Goal: Check status

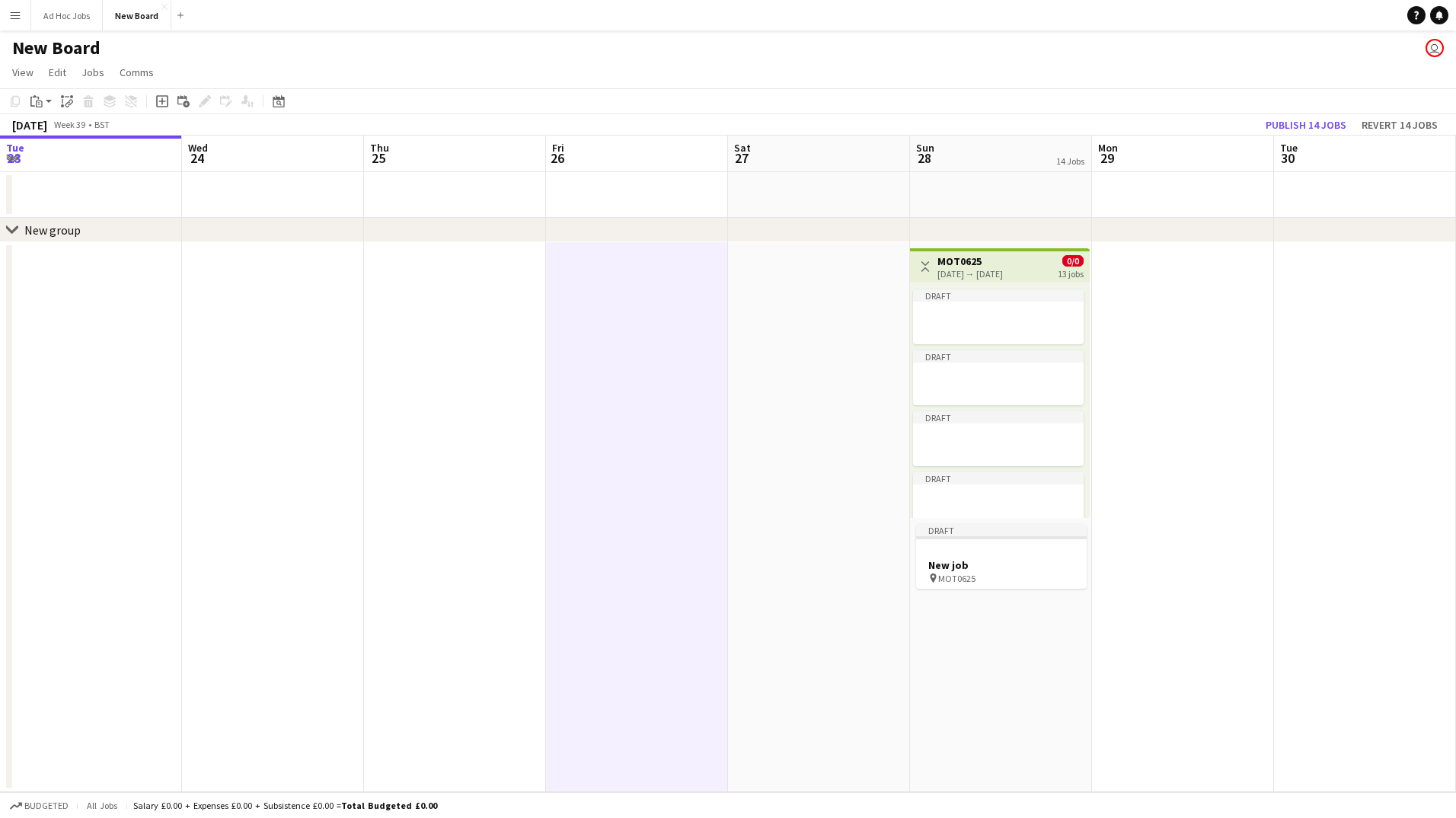
scroll to position [0, 580]
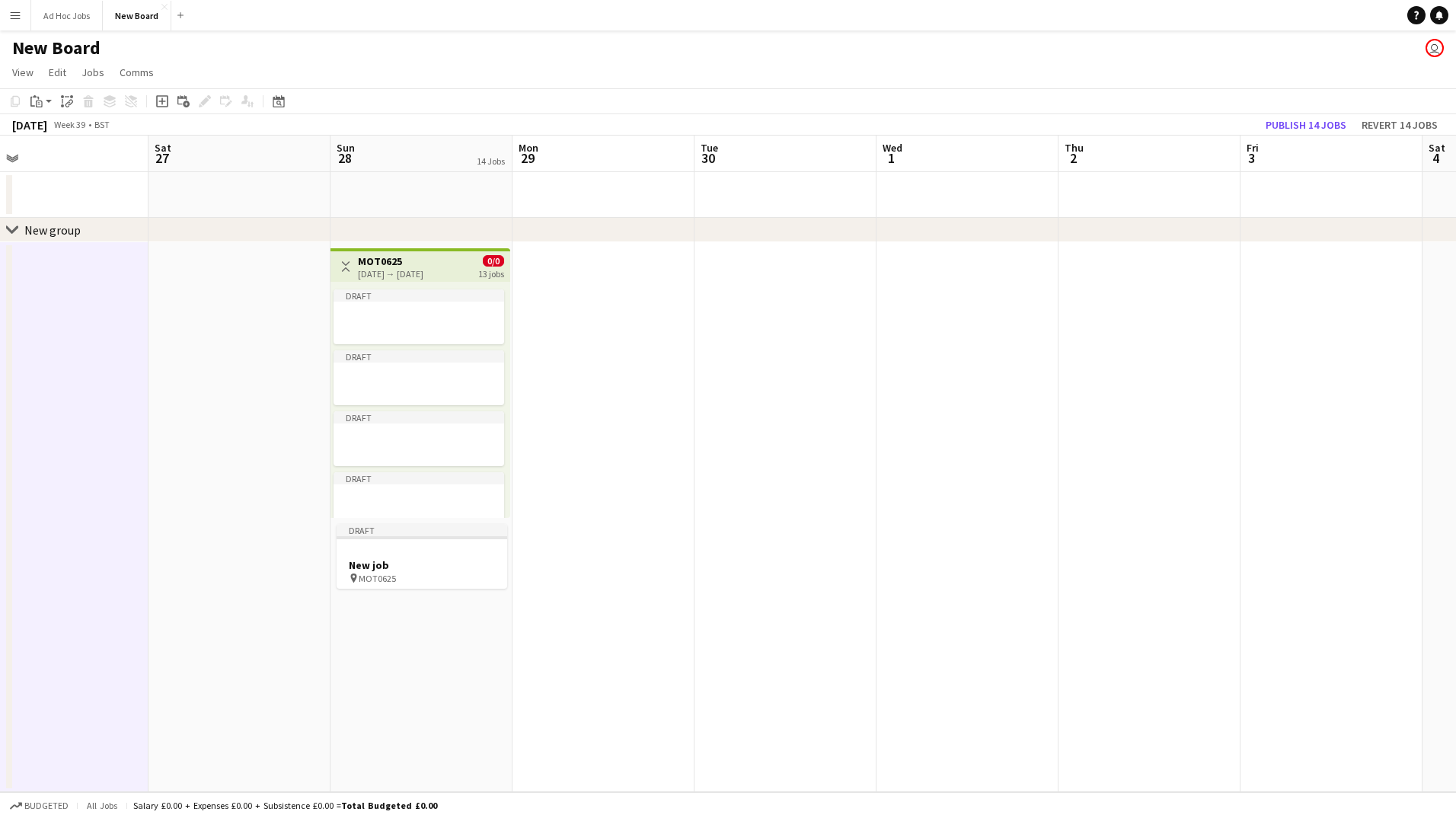
click at [396, 280] on app-top-bar "Toggle View MOT0625 [DATE] → [DATE] 0/0 13 jobs" at bounding box center [420, 265] width 179 height 34
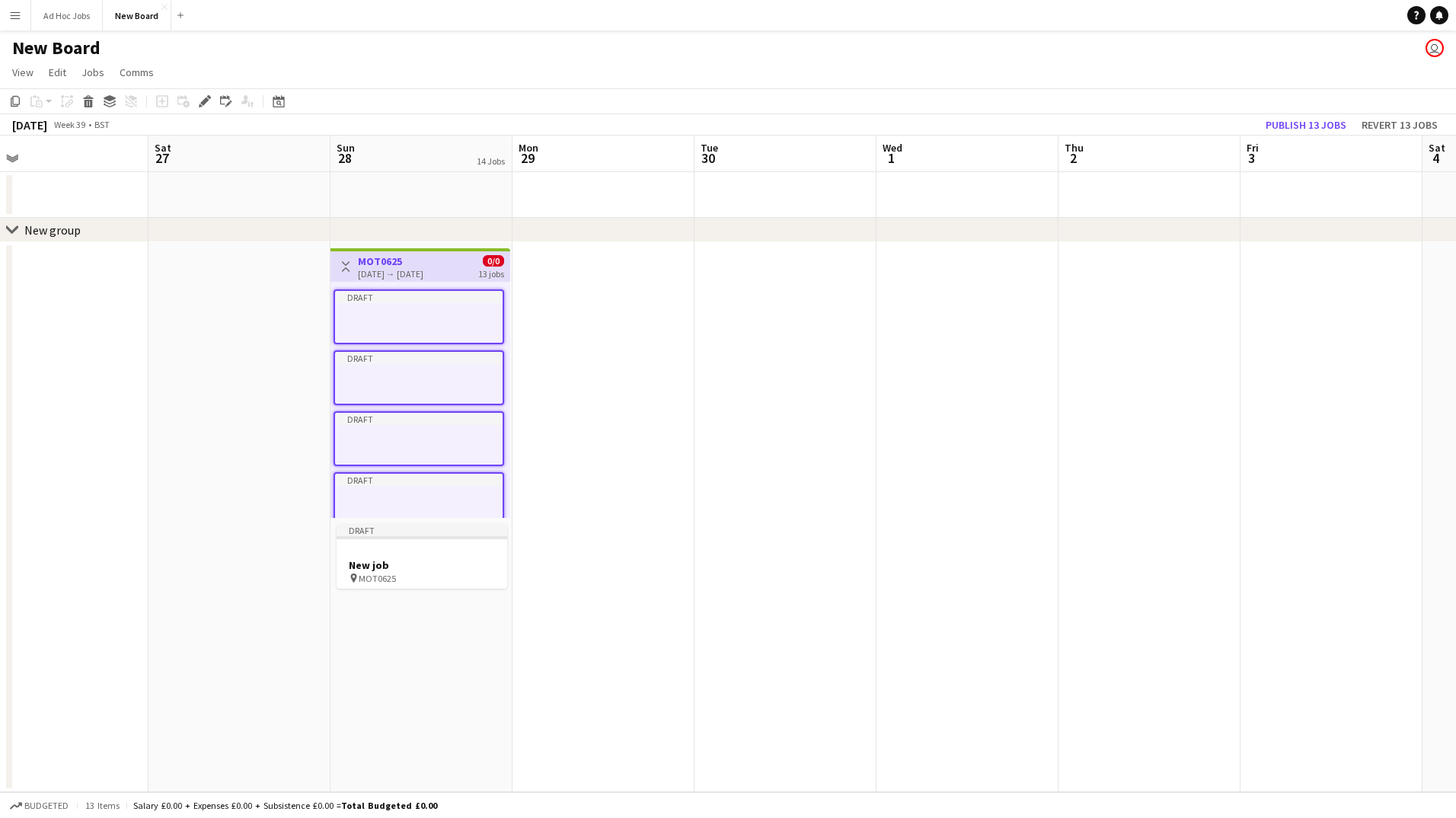
drag, startPoint x: 0, startPoint y: 0, endPoint x: 369, endPoint y: 263, distance: 453.1
click at [369, 263] on h3 "MOT0625" at bounding box center [391, 261] width 66 height 14
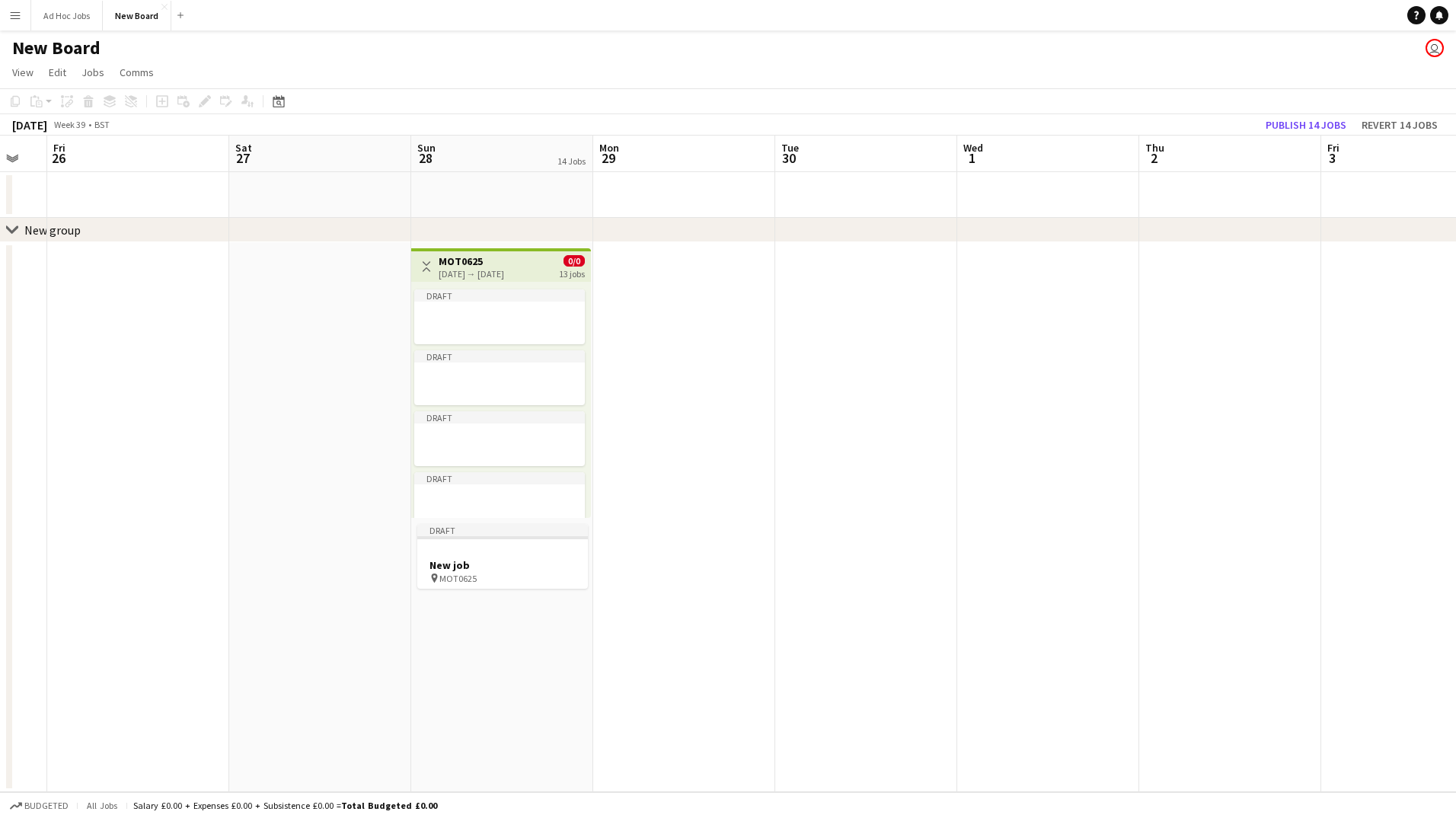
scroll to position [0, 508]
drag, startPoint x: 369, startPoint y: 263, endPoint x: 441, endPoint y: 272, distance: 72.6
click at [441, 272] on app-calendar-viewport "Tue 23 Wed 24 Thu 25 Fri 26 Sat 27 Sun 28 14 Jobs Mon 29 Tue 30 Wed 1 Thu 2 Fri…" at bounding box center [728, 464] width 1456 height 657
click at [440, 272] on div "[DATE] → [DATE]" at bounding box center [462, 274] width 66 height 11
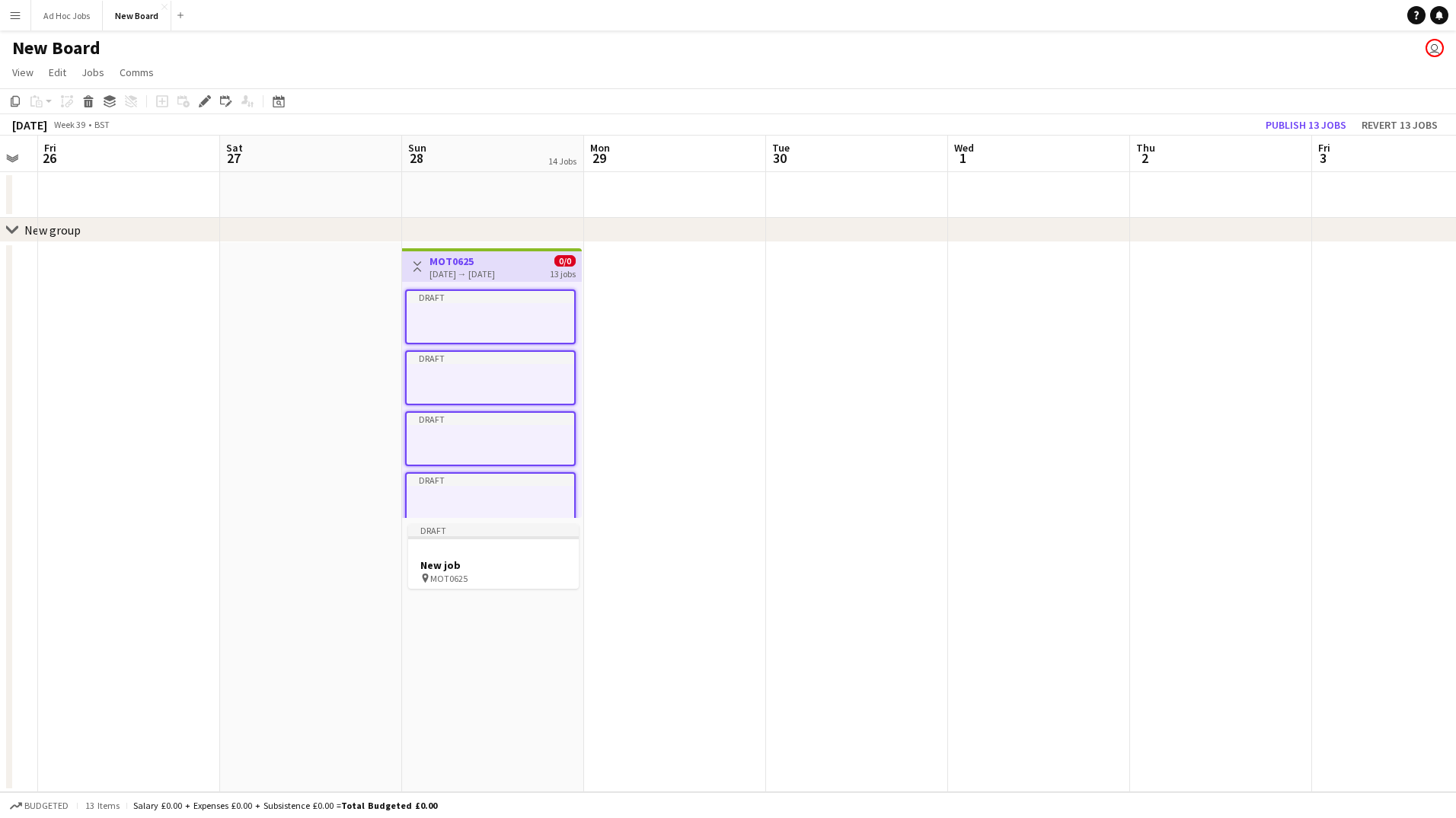
click at [605, 257] on app-date-cell at bounding box center [674, 517] width 182 height 550
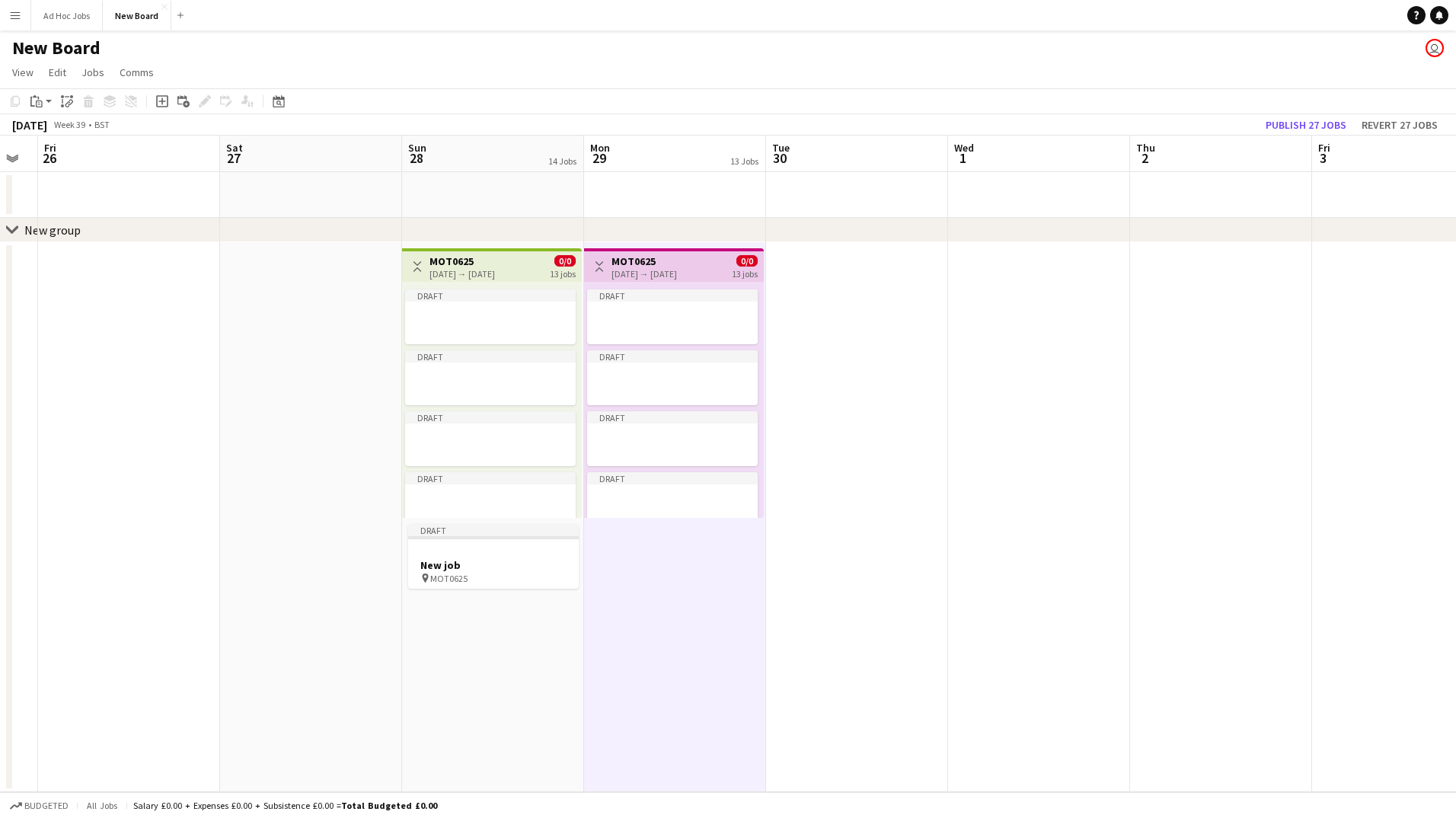
scroll to position [0, 507]
click at [814, 271] on app-date-cell at bounding box center [858, 517] width 182 height 550
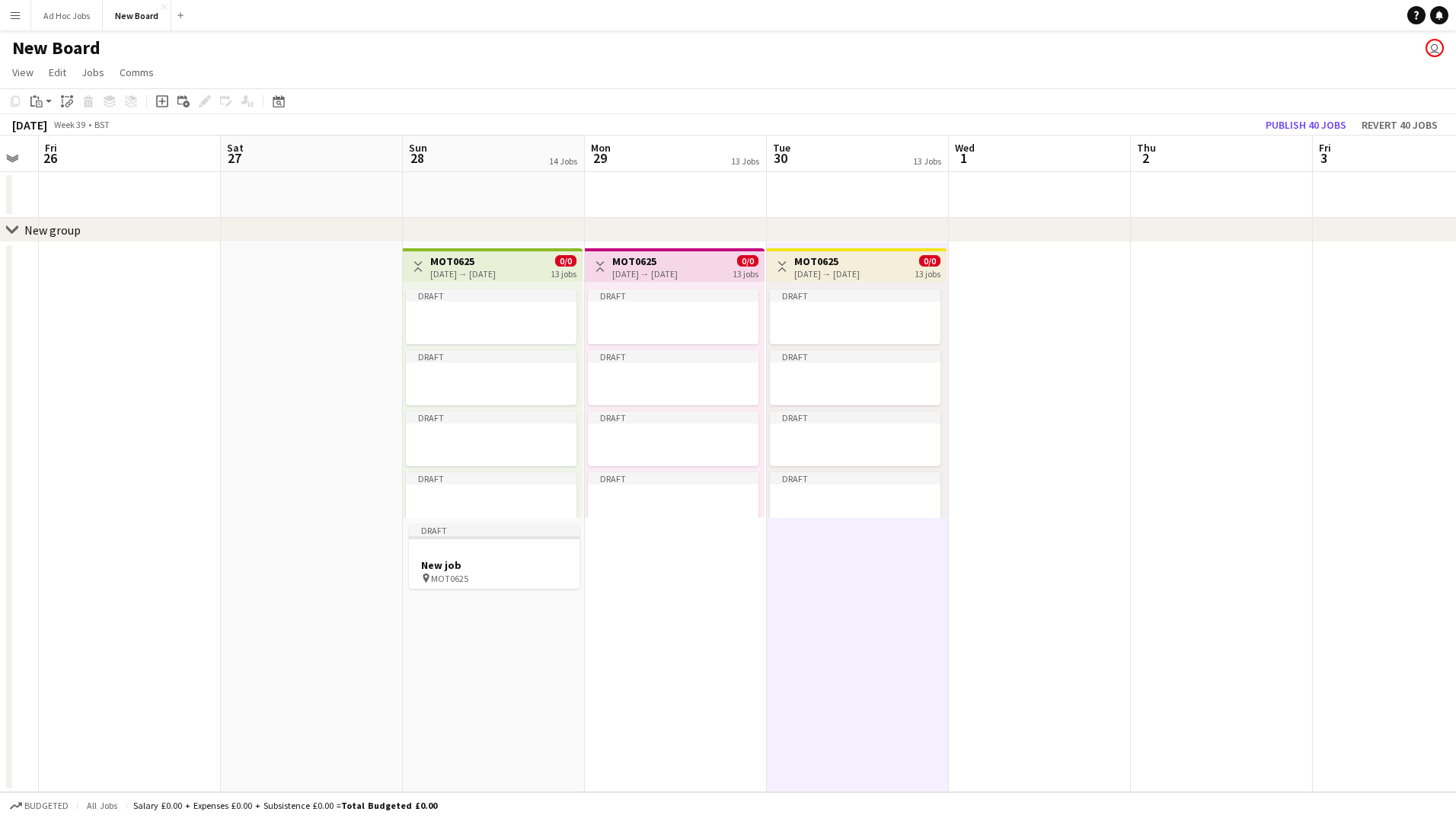
click at [1075, 286] on app-date-cell at bounding box center [1040, 517] width 182 height 550
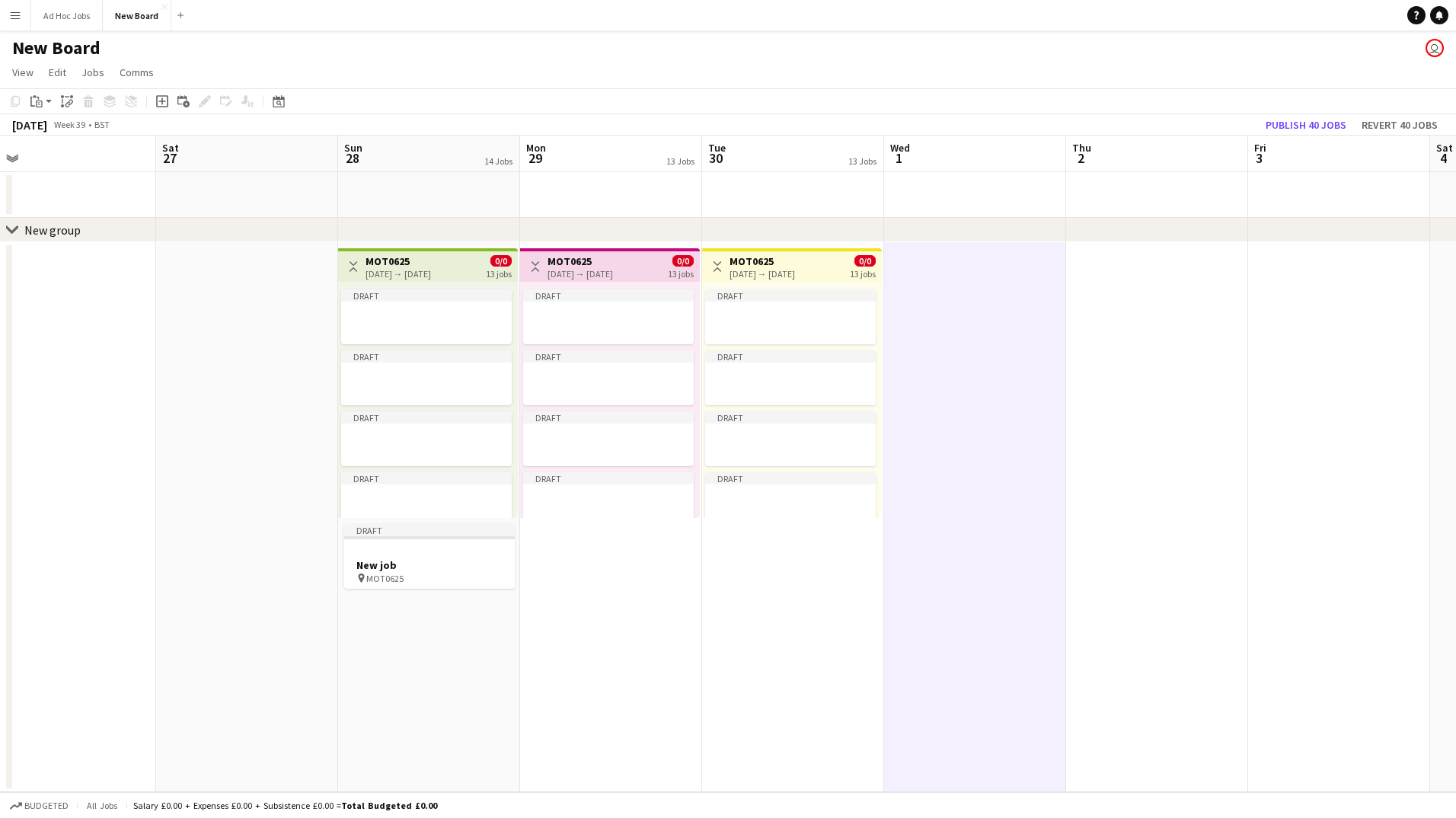
drag, startPoint x: 505, startPoint y: 261, endPoint x: 440, endPoint y: 304, distance: 77.9
click at [440, 304] on app-calendar-viewport "Tue 23 Wed 24 Thu 25 Fri 26 Sat 27 Sun 28 14 Jobs Mon 29 13 Jobs Tue 30 13 Jobs…" at bounding box center [728, 464] width 1456 height 657
click at [421, 282] on div "Draft Draft Draft Draft Draft Draft Draft Draft Draft Draft Draft Draft Draft" at bounding box center [427, 400] width 179 height 236
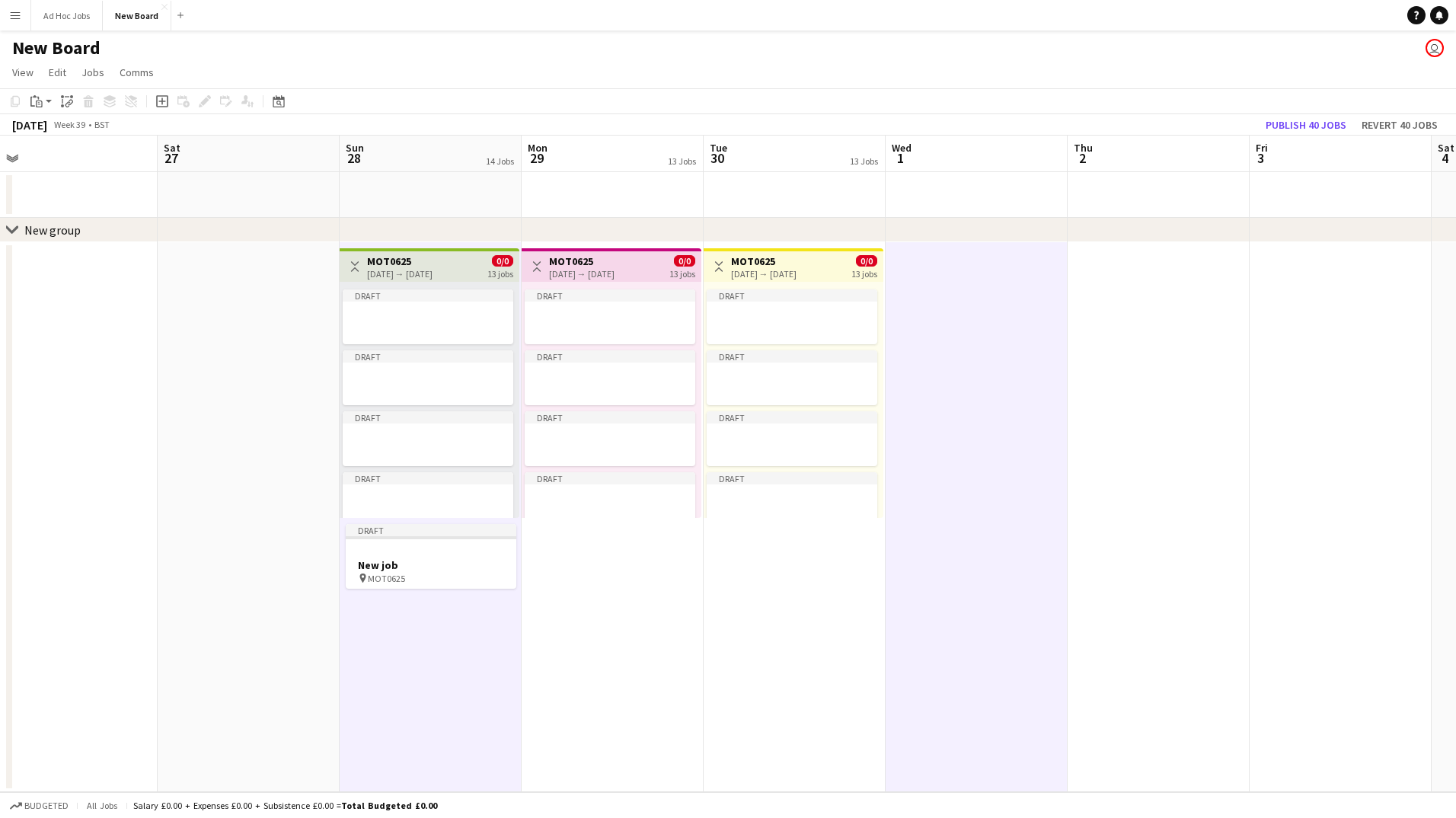
click at [556, 255] on app-top-bar "Toggle View MOT0625 [DATE] → [DATE] 0/0 13 jobs" at bounding box center [611, 265] width 179 height 34
click at [791, 266] on h3 "MOT0625" at bounding box center [767, 261] width 66 height 14
click at [604, 637] on app-date-cell "Toggle View MOT0625 [DATE] → [DATE] 0/0 13 jobs Draft Draft Draft Draft Draft D…" at bounding box center [615, 517] width 182 height 550
